Goal: Use online tool/utility: Utilize a website feature to perform a specific function

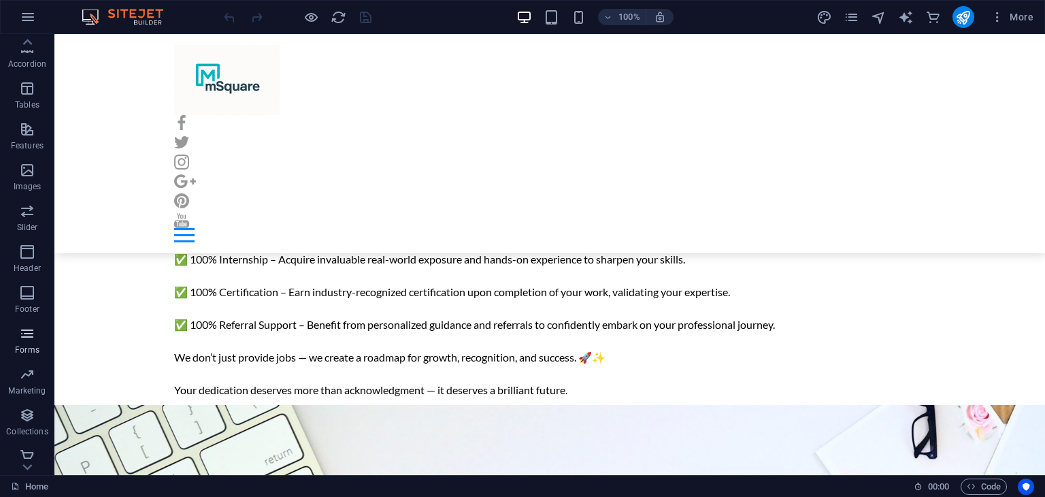
scroll to position [212, 0]
click at [42, 412] on span "Collections" at bounding box center [27, 415] width 54 height 33
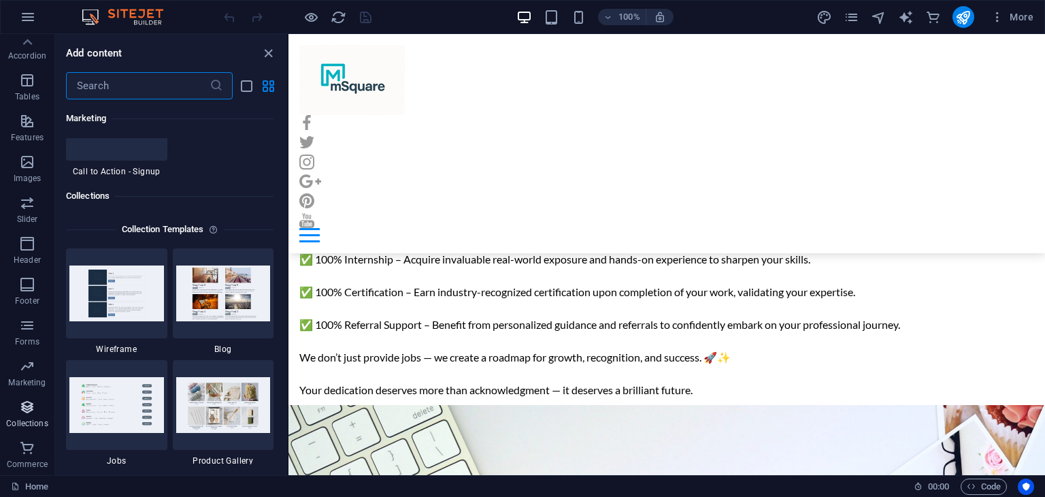
scroll to position [12571, 0]
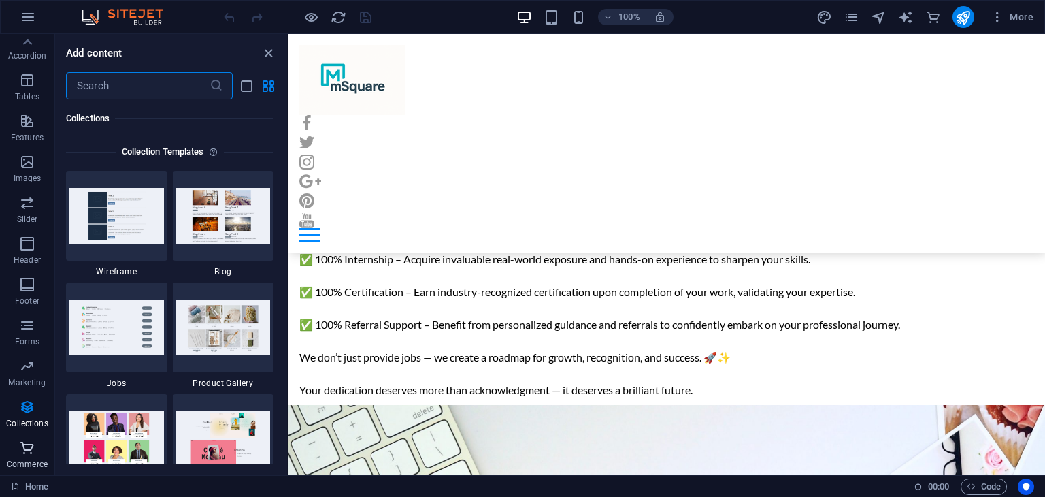
click at [19, 455] on icon "button" at bounding box center [27, 448] width 16 height 16
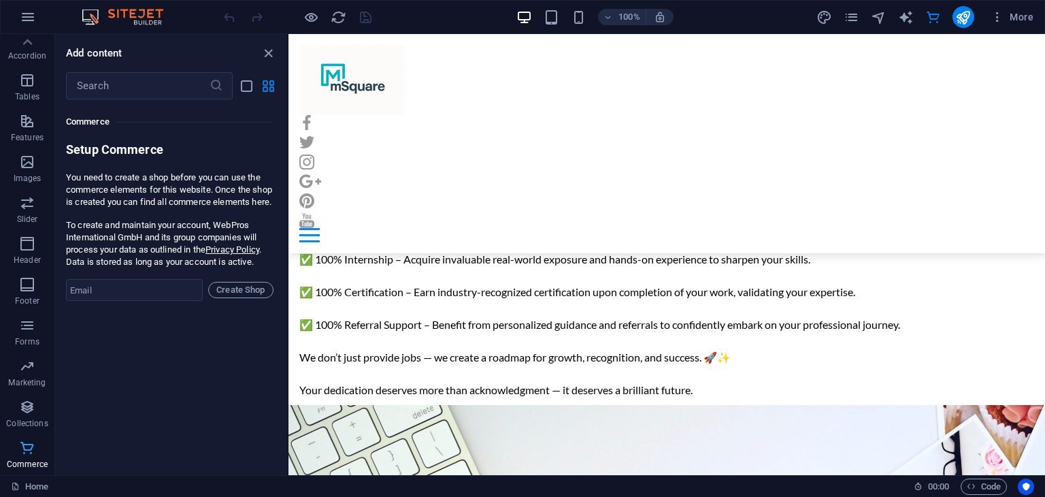
scroll to position [13228, 0]
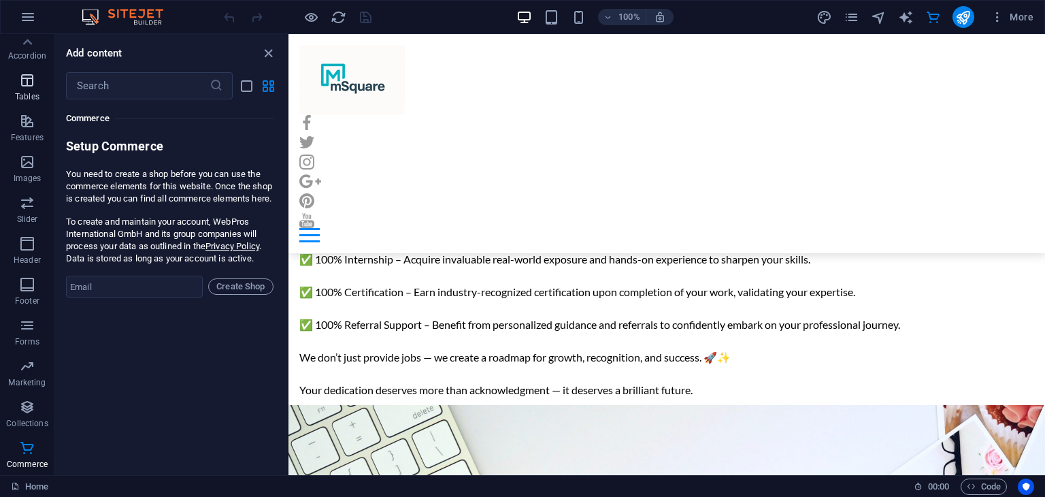
click at [22, 81] on icon "button" at bounding box center [27, 80] width 16 height 16
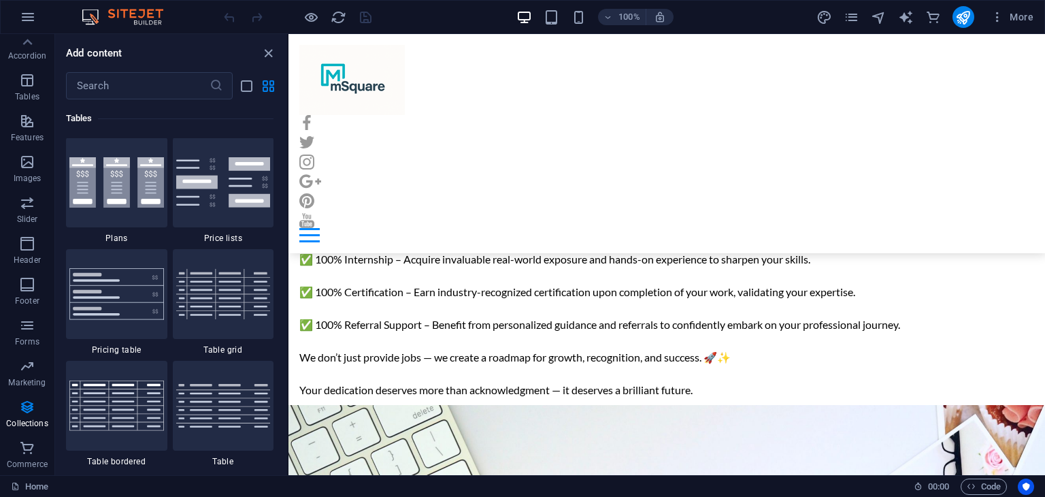
scroll to position [4826, 0]
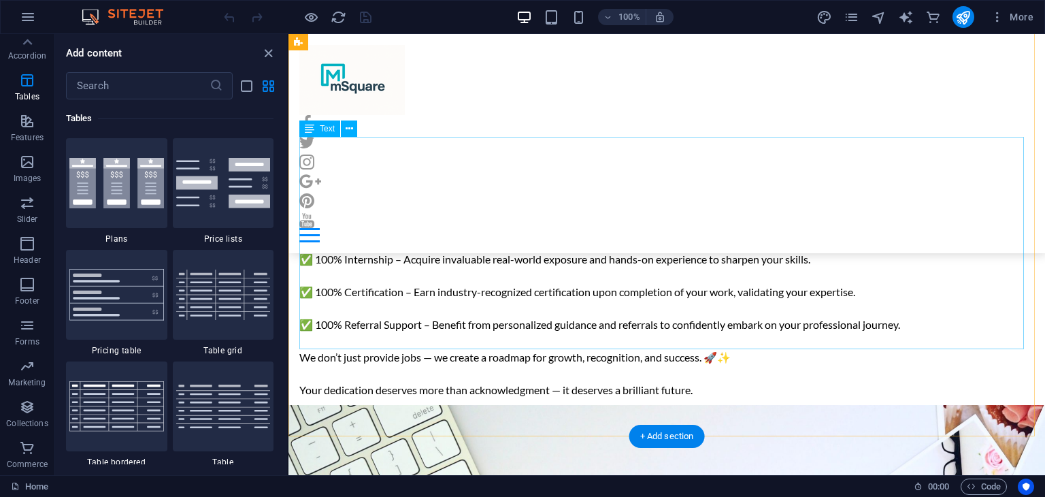
click at [866, 262] on div "Our Commitment to Your Future 🌟 At [Msquare], we are dedicated to nurturing you…" at bounding box center [666, 292] width 735 height 212
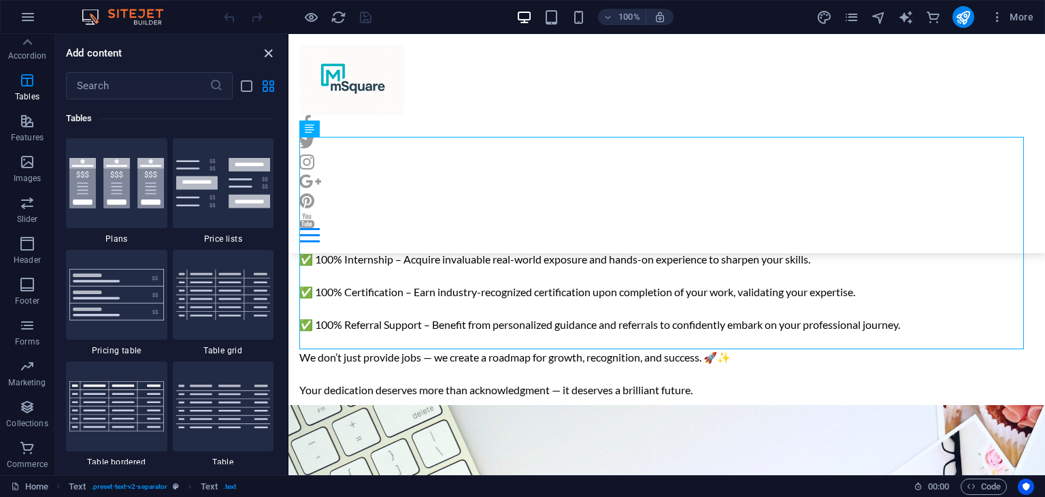
click at [265, 55] on icon "close panel" at bounding box center [269, 54] width 16 height 16
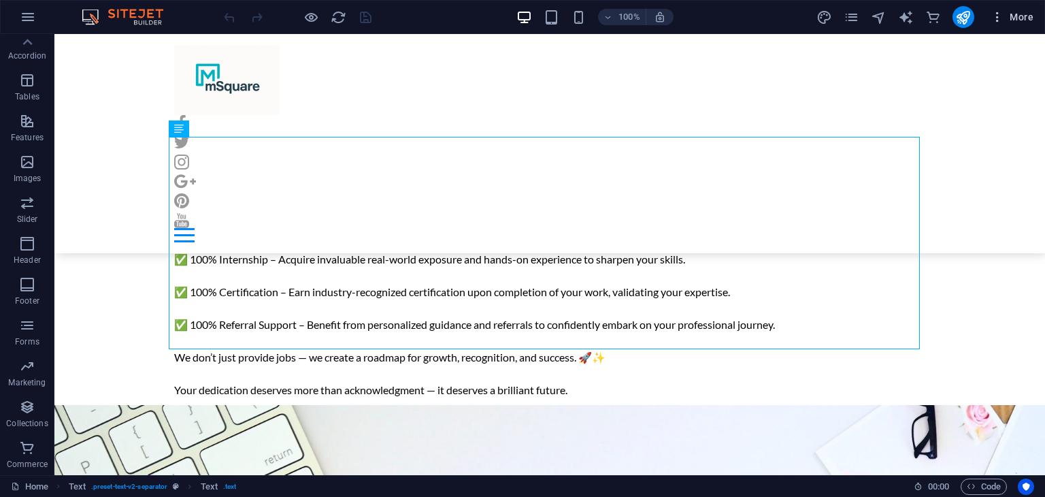
click at [1031, 10] on span "More" at bounding box center [1012, 17] width 43 height 14
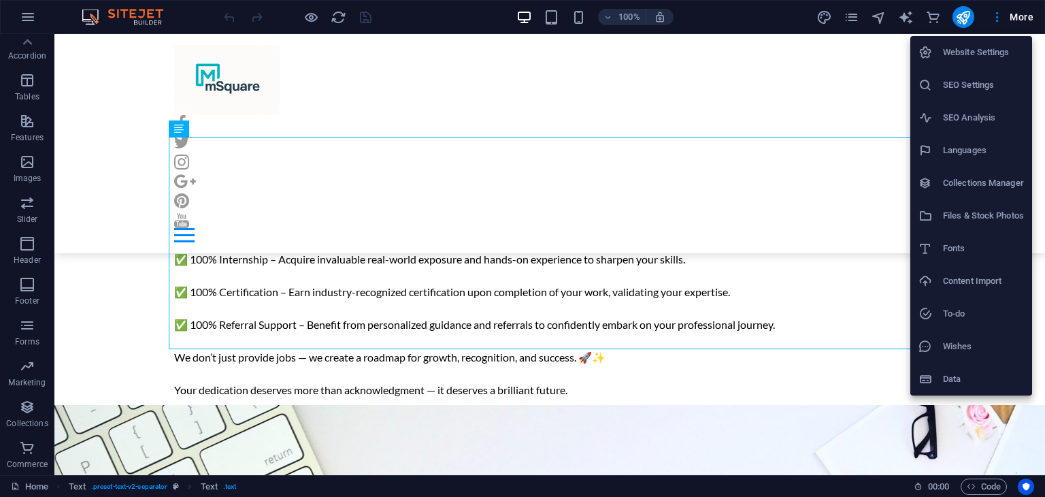
click at [766, 54] on div at bounding box center [522, 248] width 1045 height 497
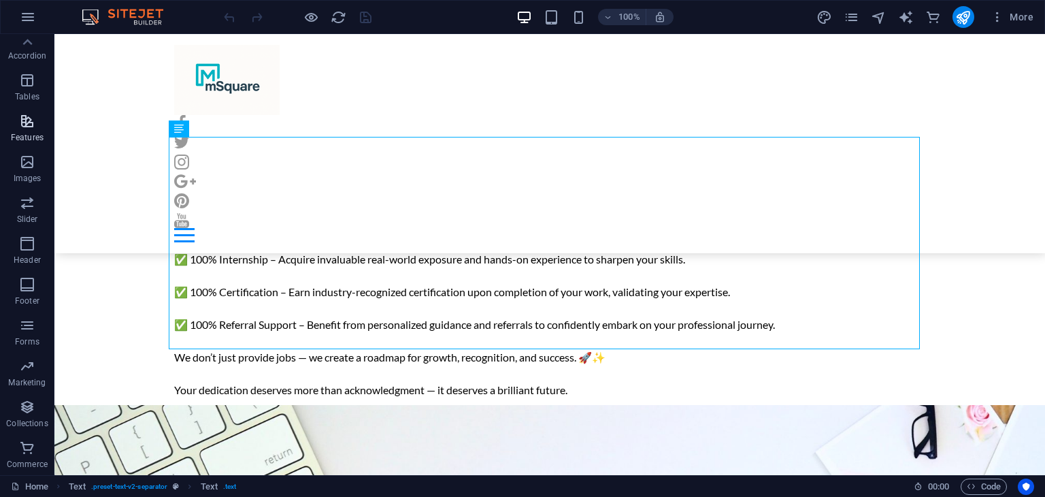
click at [30, 134] on p "Features" at bounding box center [27, 137] width 33 height 11
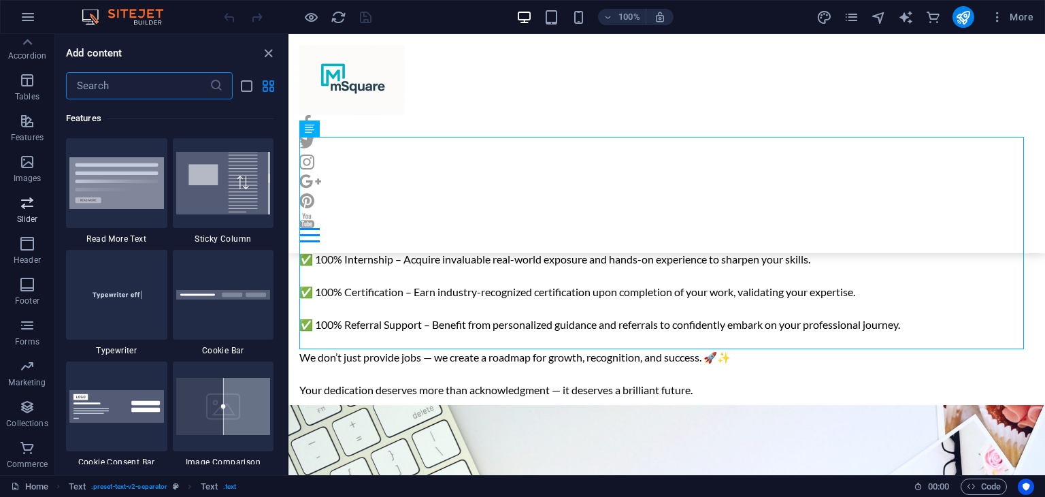
click at [29, 214] on p "Slider" at bounding box center [27, 219] width 21 height 11
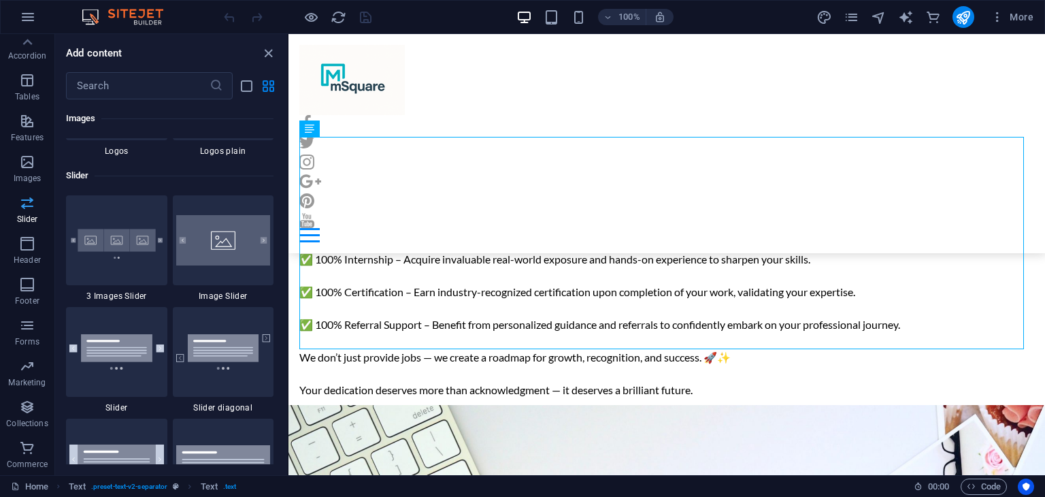
scroll to position [7828, 0]
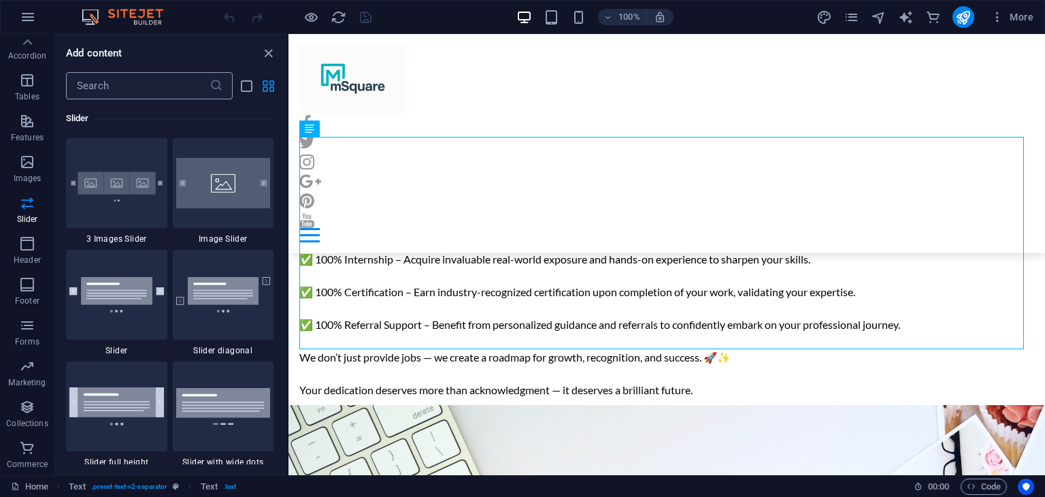
click at [131, 88] on input "text" at bounding box center [138, 85] width 144 height 27
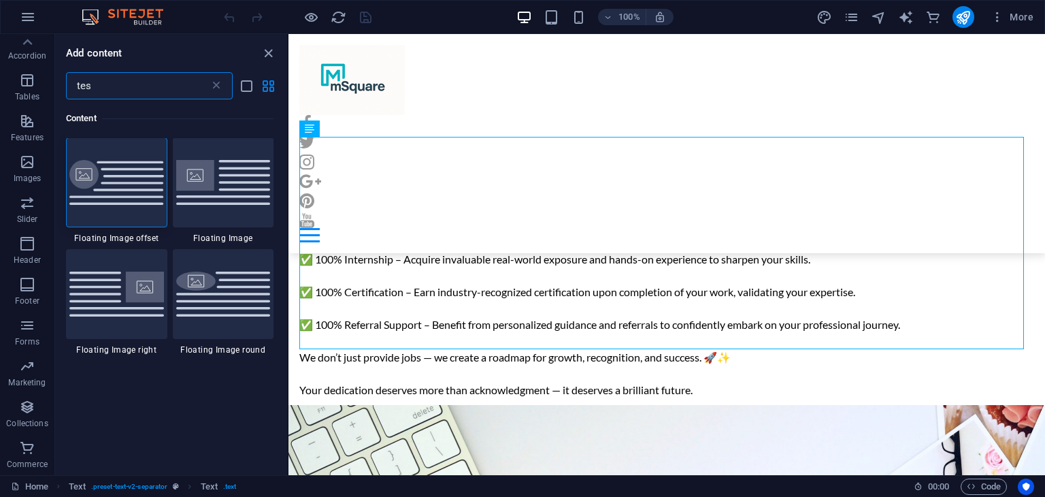
scroll to position [0, 0]
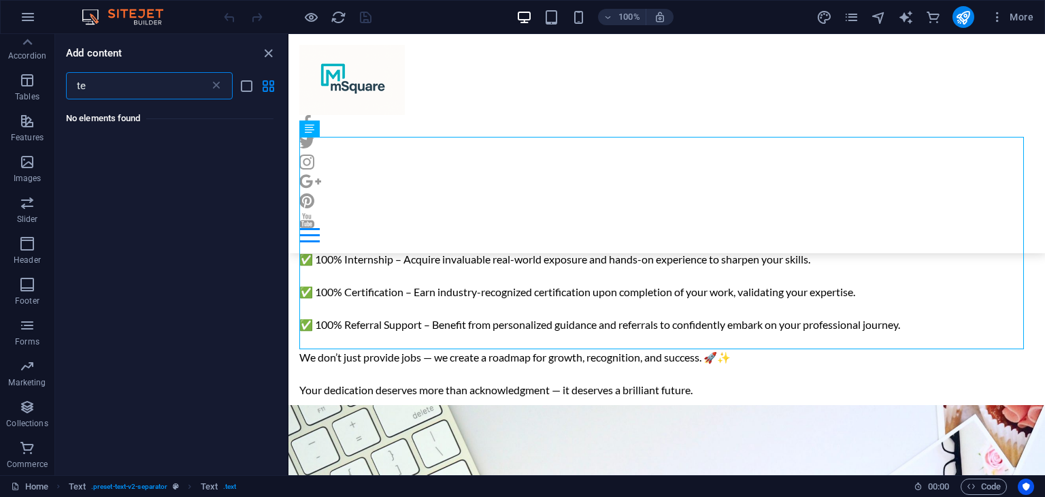
type input "t"
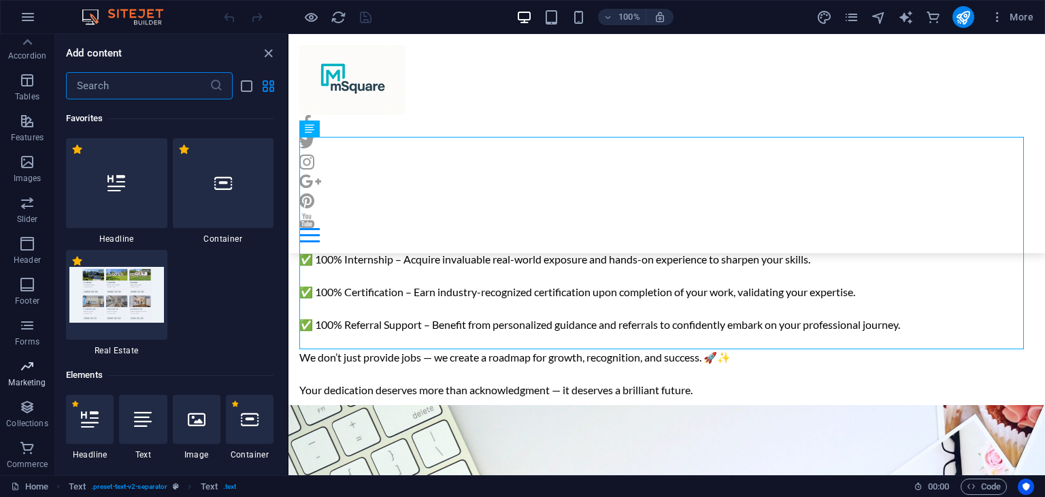
click at [40, 365] on span "Marketing" at bounding box center [27, 374] width 54 height 33
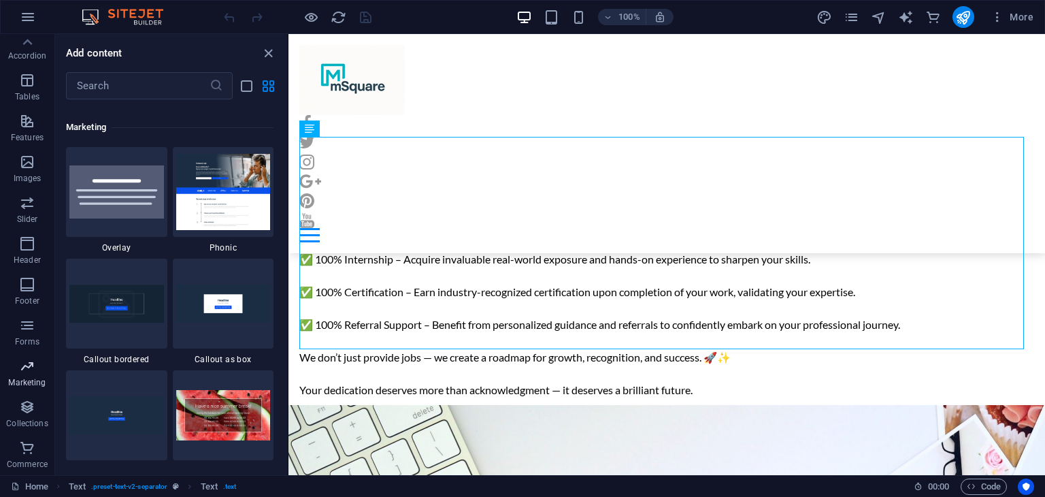
scroll to position [11197, 0]
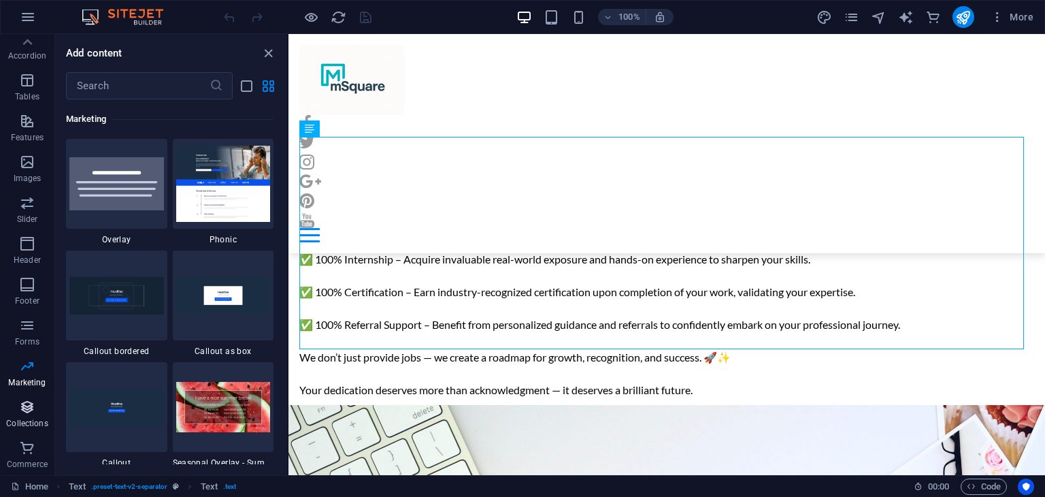
click at [30, 412] on icon "button" at bounding box center [27, 407] width 16 height 16
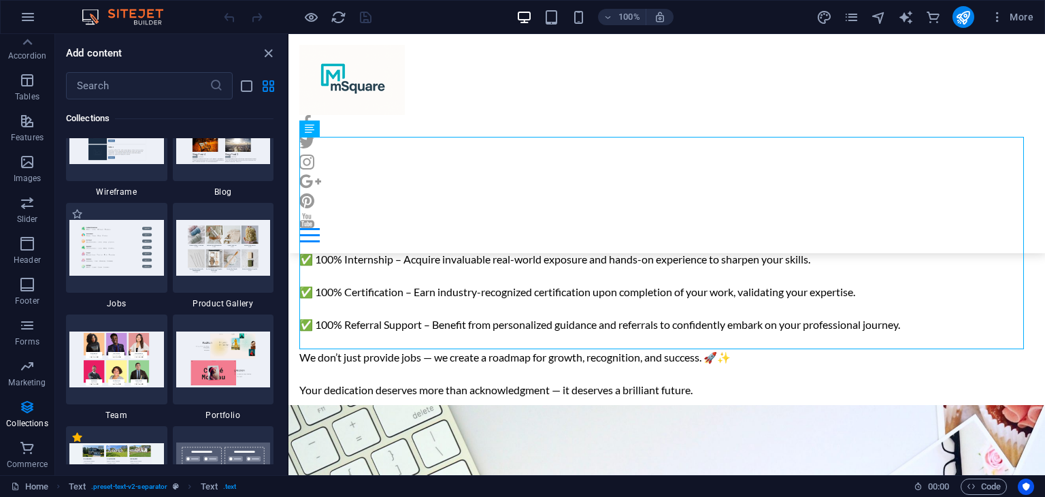
scroll to position [12706, 0]
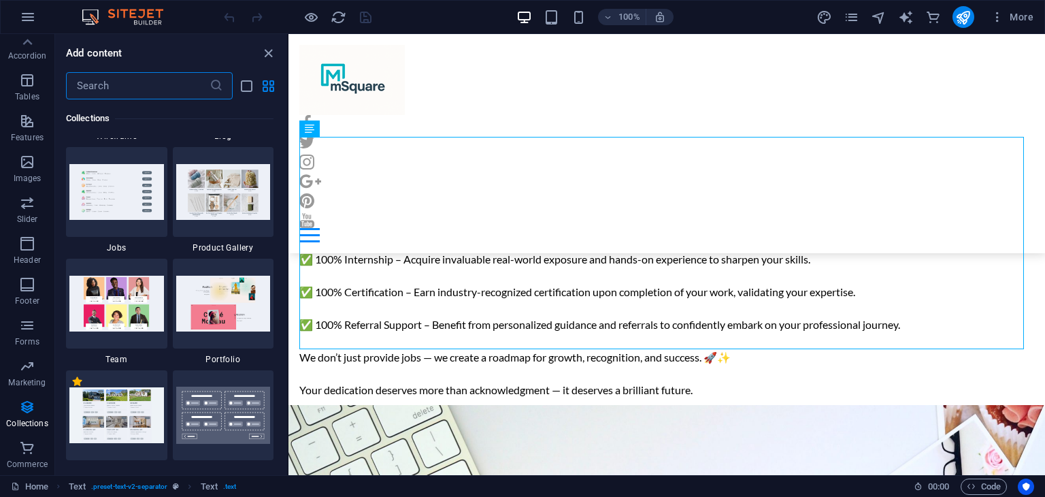
click at [109, 88] on input "text" at bounding box center [138, 85] width 144 height 27
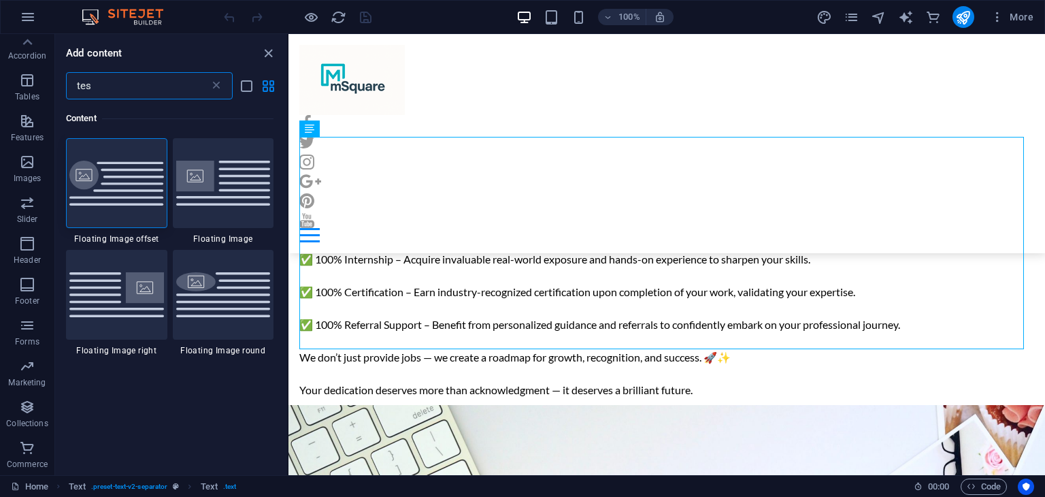
scroll to position [0, 0]
type input "t"
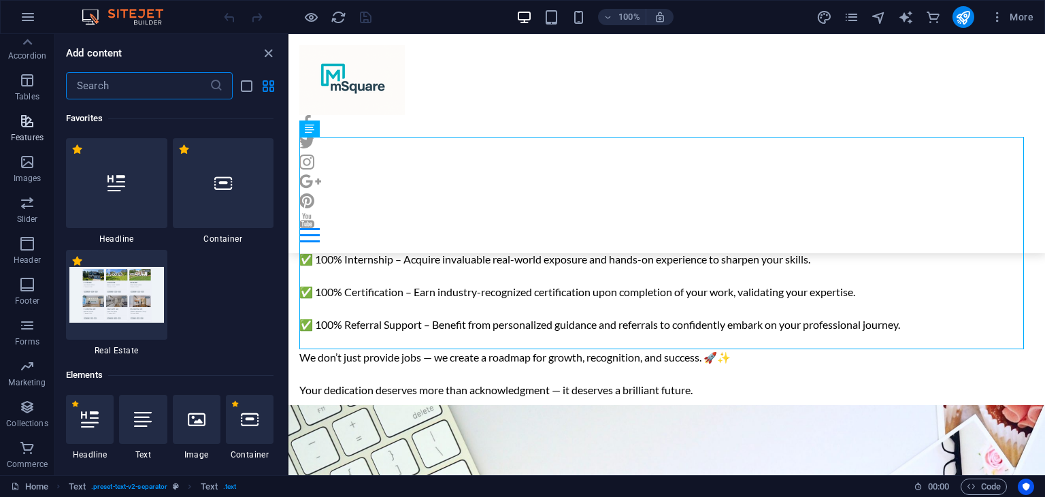
click at [12, 120] on span "Features" at bounding box center [27, 129] width 54 height 33
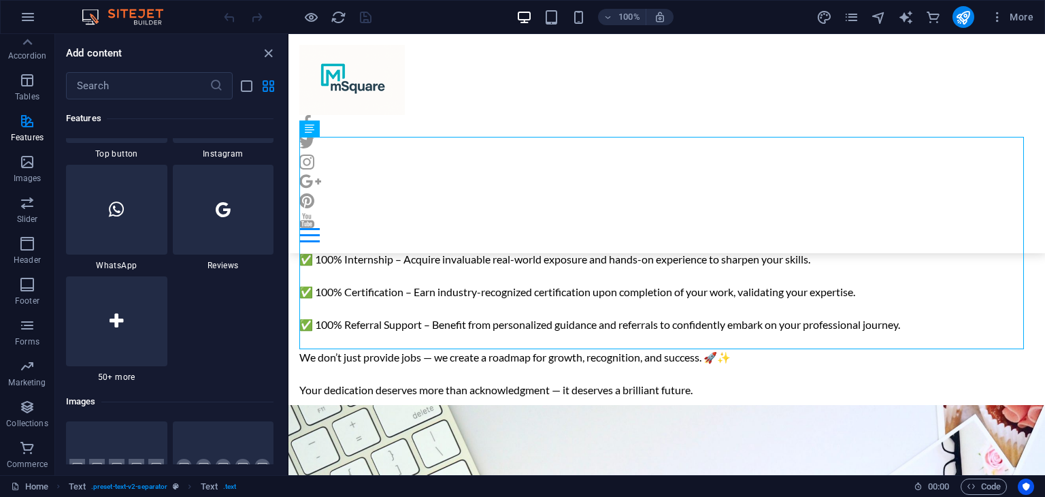
scroll to position [6710, 0]
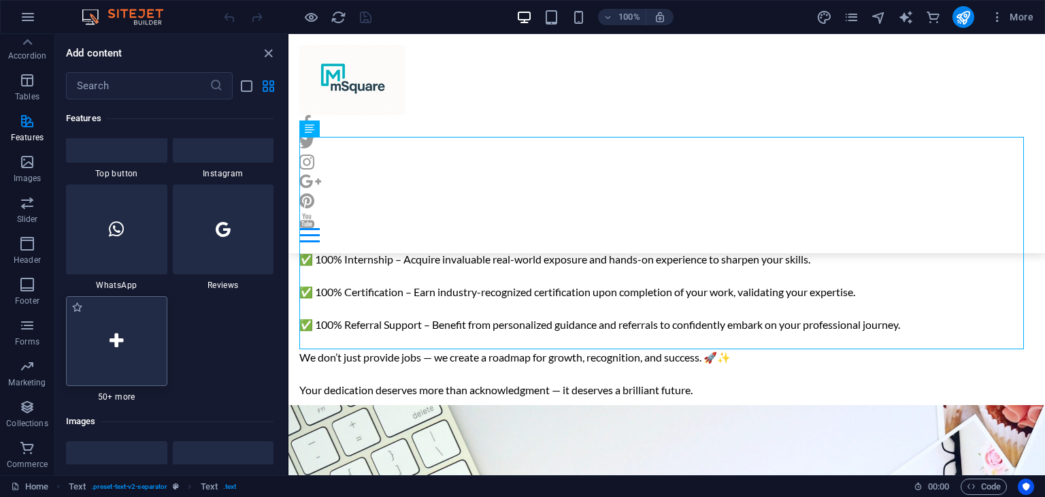
click at [147, 338] on div at bounding box center [116, 341] width 101 height 90
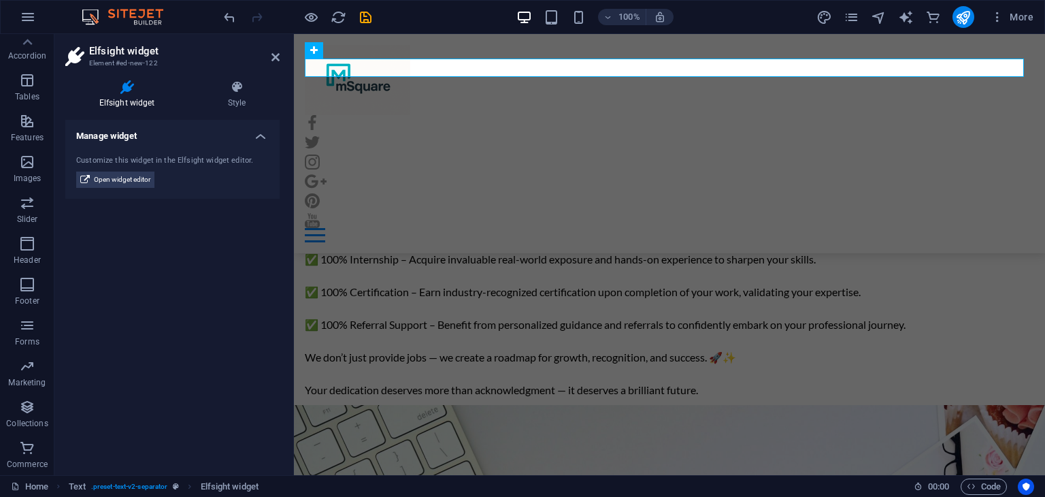
scroll to position [136, 0]
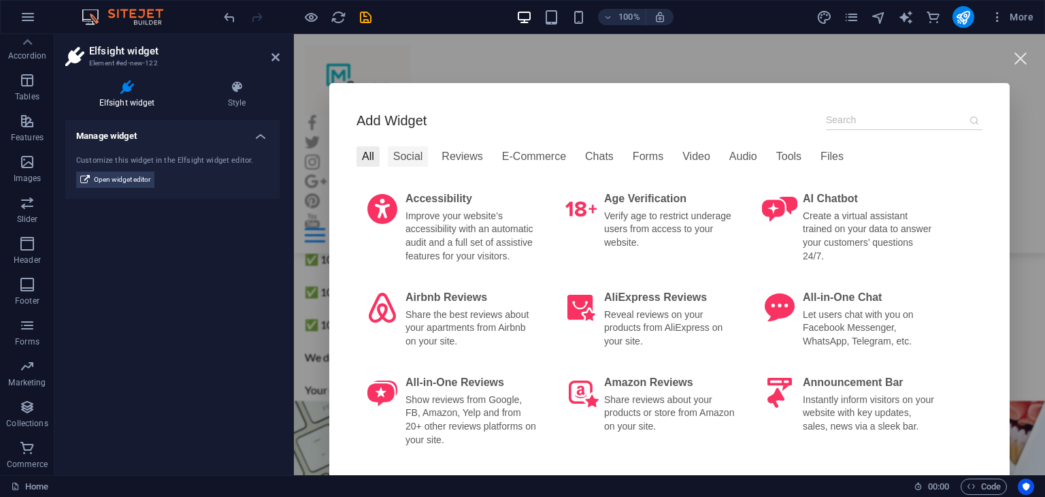
click at [391, 148] on div "Social" at bounding box center [408, 156] width 41 height 20
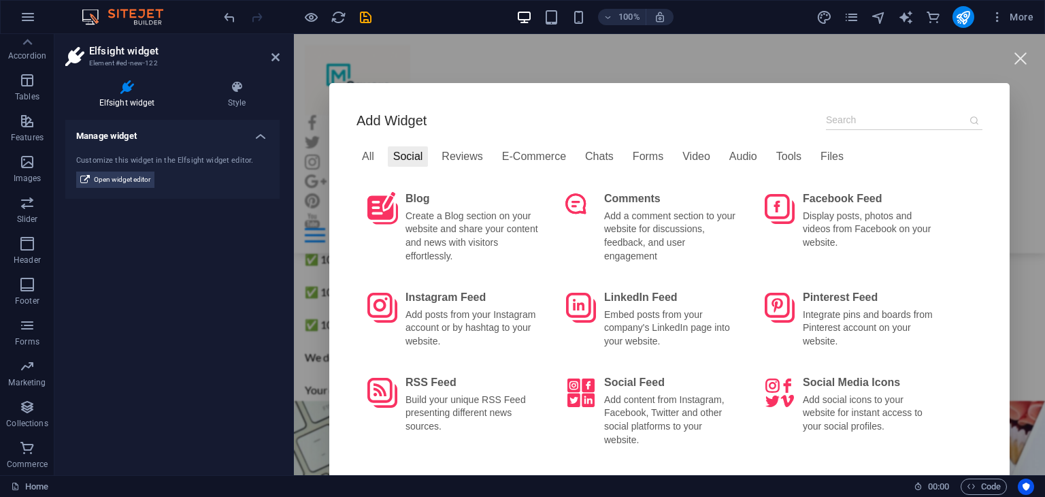
click at [509, 167] on div "All Social Reviews E-Commerce Chats Forms Video Audio Tools Files" at bounding box center [670, 159] width 626 height 26
click at [515, 158] on div "E-Commerce" at bounding box center [534, 156] width 75 height 20
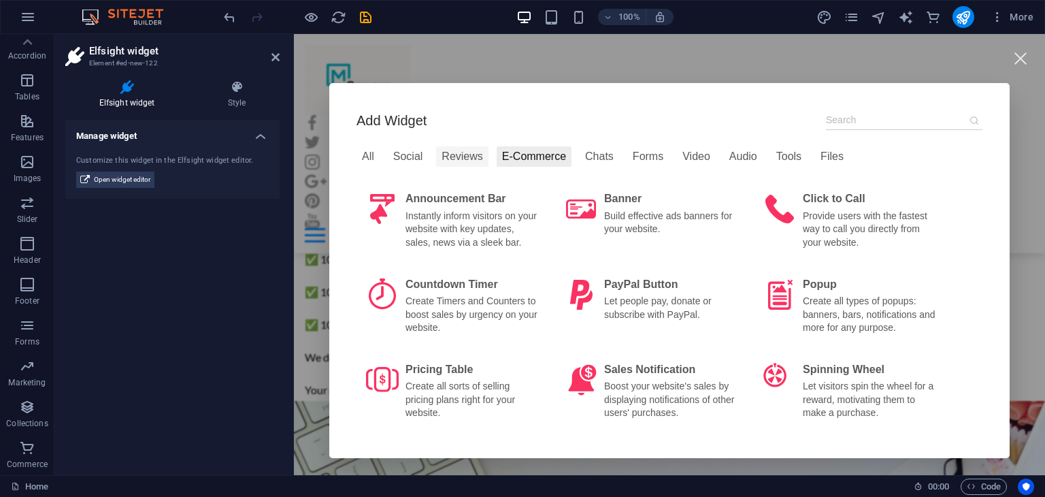
click at [452, 162] on div "Reviews" at bounding box center [462, 156] width 52 height 20
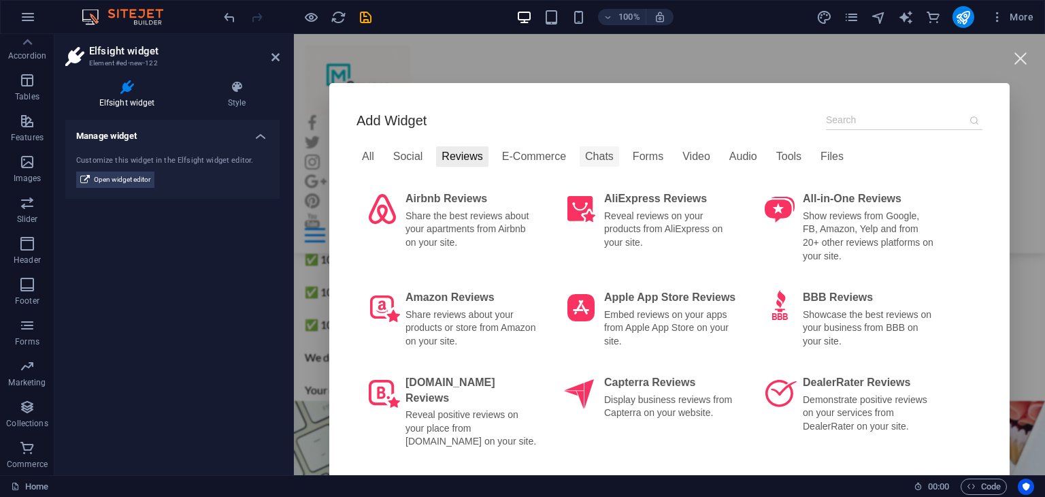
click at [591, 154] on div "Chats" at bounding box center [599, 156] width 39 height 20
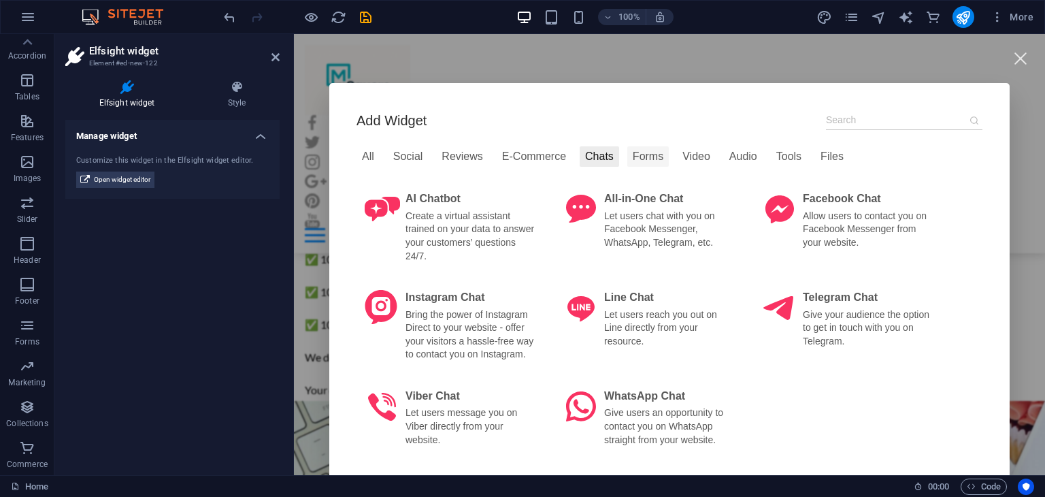
click at [630, 161] on div "Forms" at bounding box center [649, 156] width 42 height 20
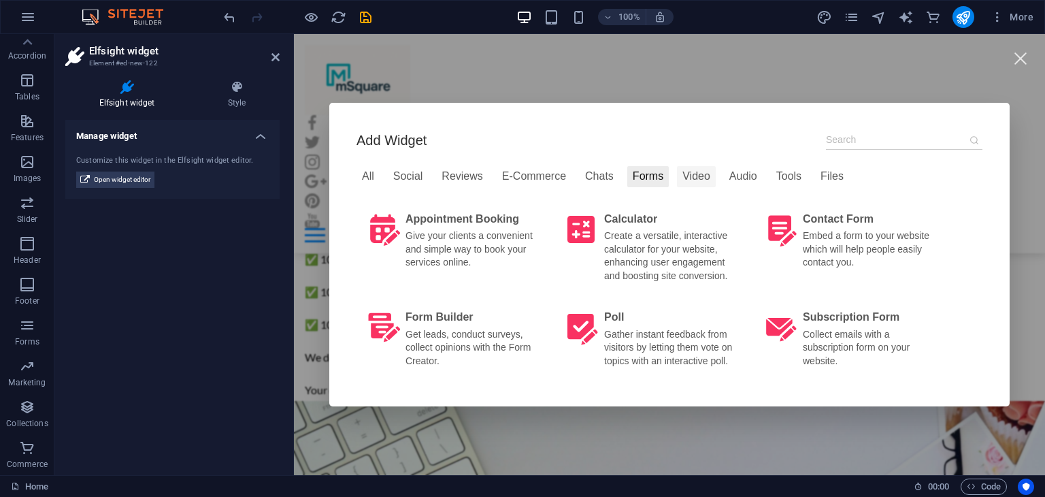
click at [689, 178] on div "Video" at bounding box center [696, 176] width 39 height 20
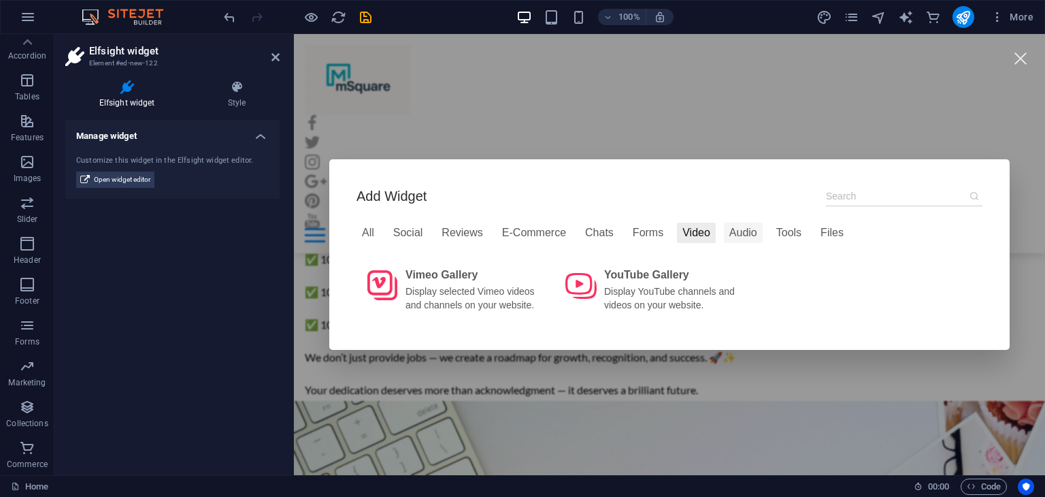
click at [724, 235] on div "Audio" at bounding box center [743, 233] width 39 height 20
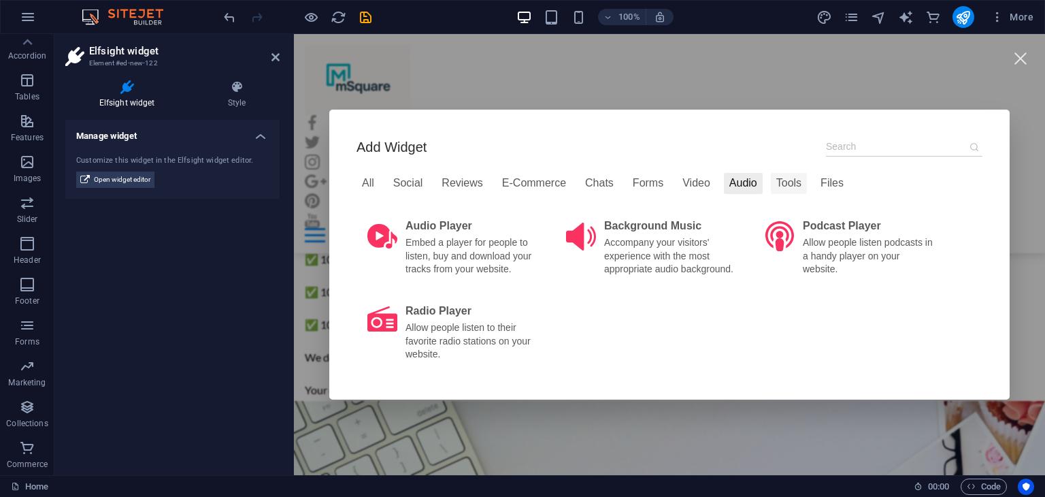
click at [771, 186] on div "Tools" at bounding box center [789, 183] width 36 height 20
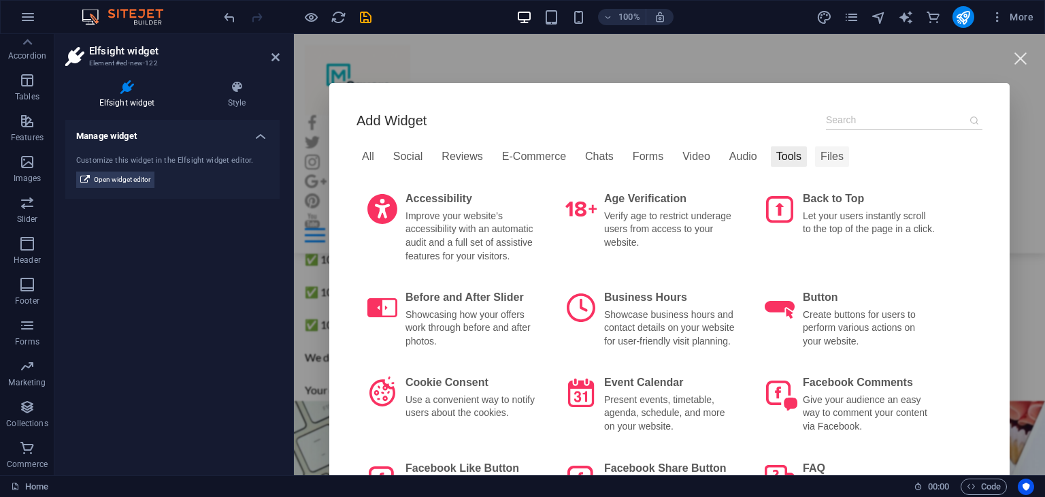
click at [815, 161] on div "Files" at bounding box center [832, 156] width 34 height 20
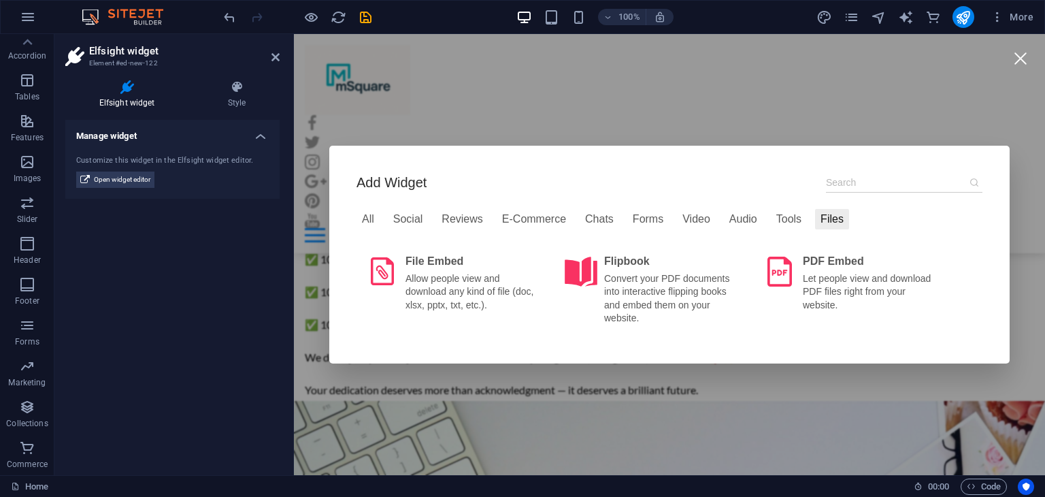
click at [1010, 56] on div at bounding box center [1020, 58] width 31 height 31
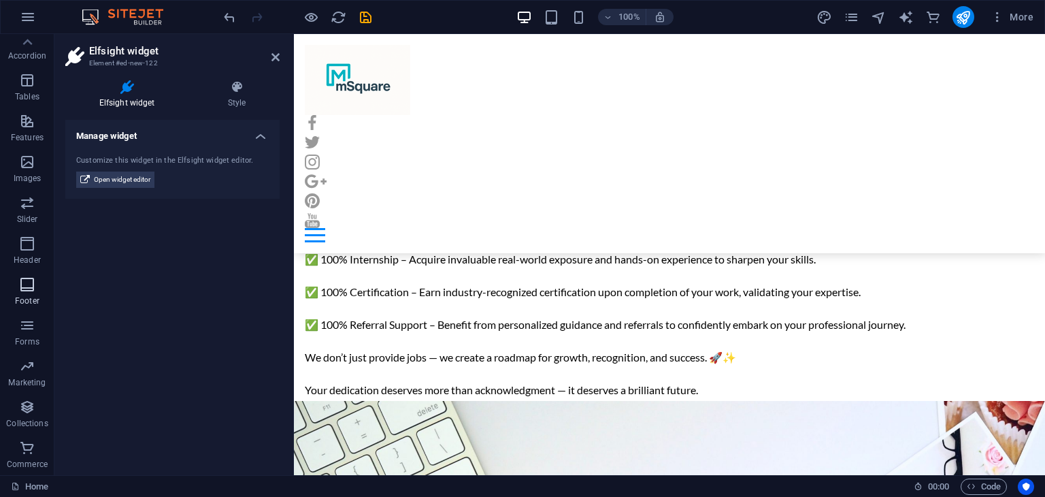
click at [25, 297] on p "Footer" at bounding box center [27, 300] width 25 height 11
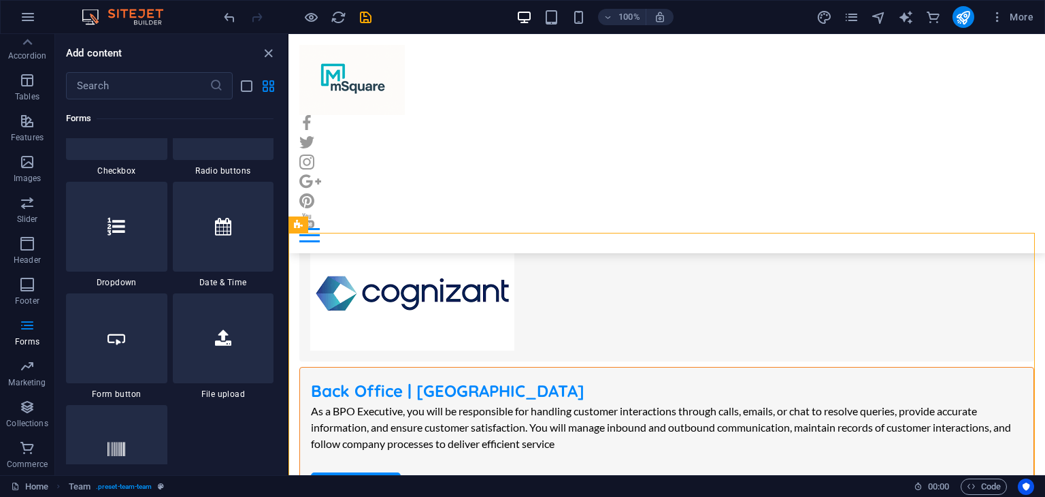
scroll to position [10824, 0]
